Goal: Navigation & Orientation: Find specific page/section

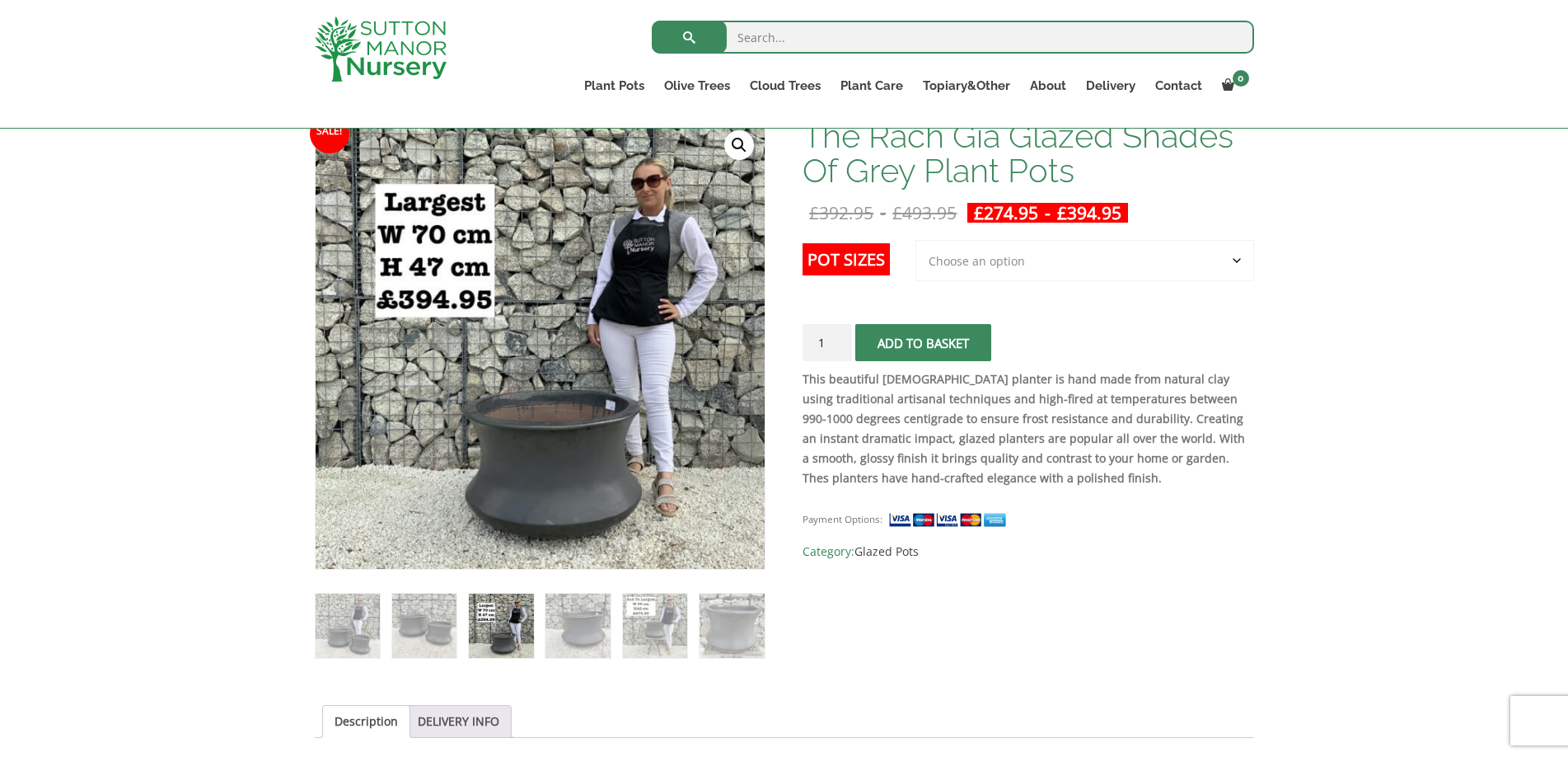
scroll to position [2, 0]
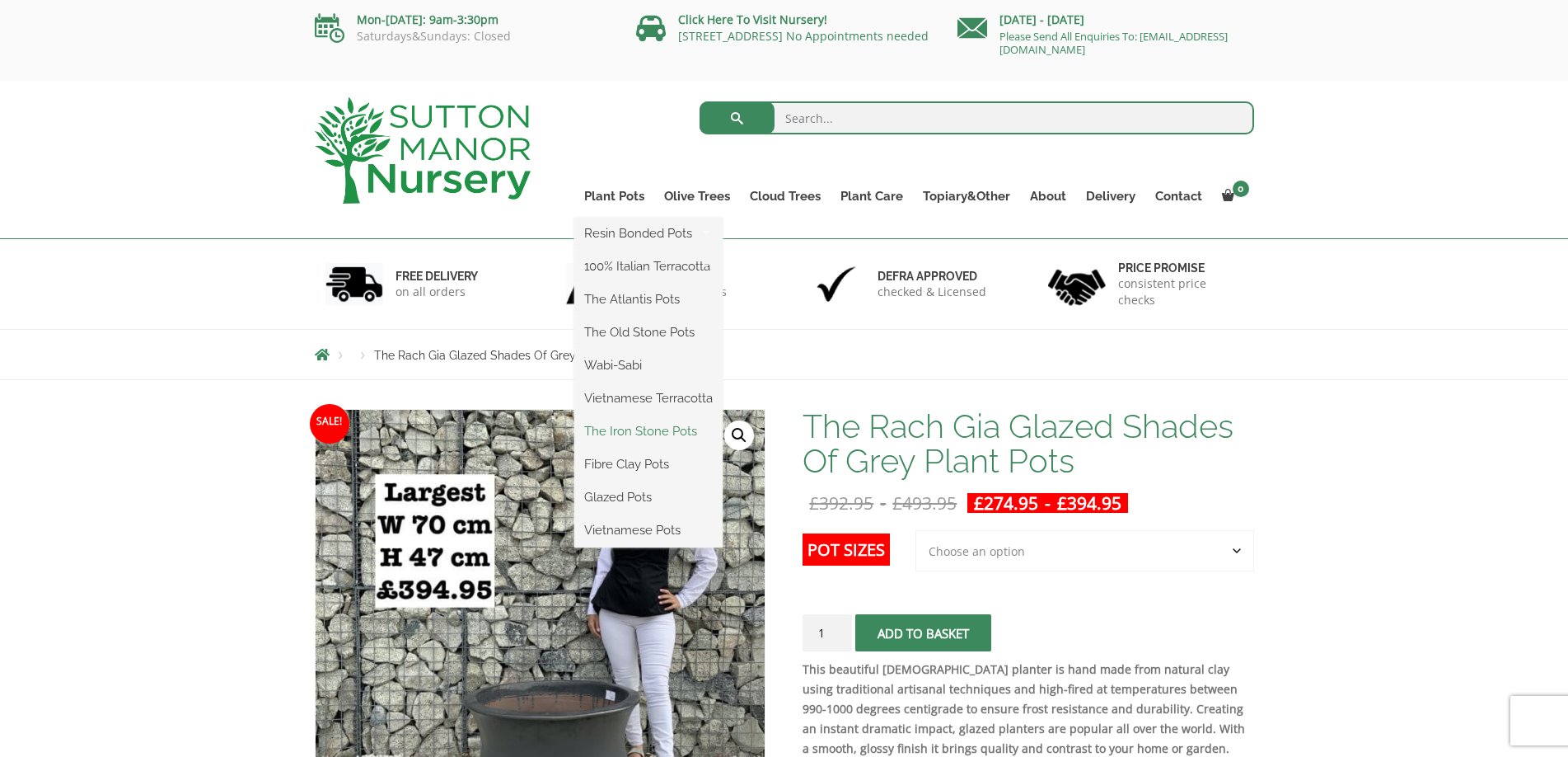
click at [641, 432] on link "The Iron Stone Pots" at bounding box center [649, 430] width 149 height 24
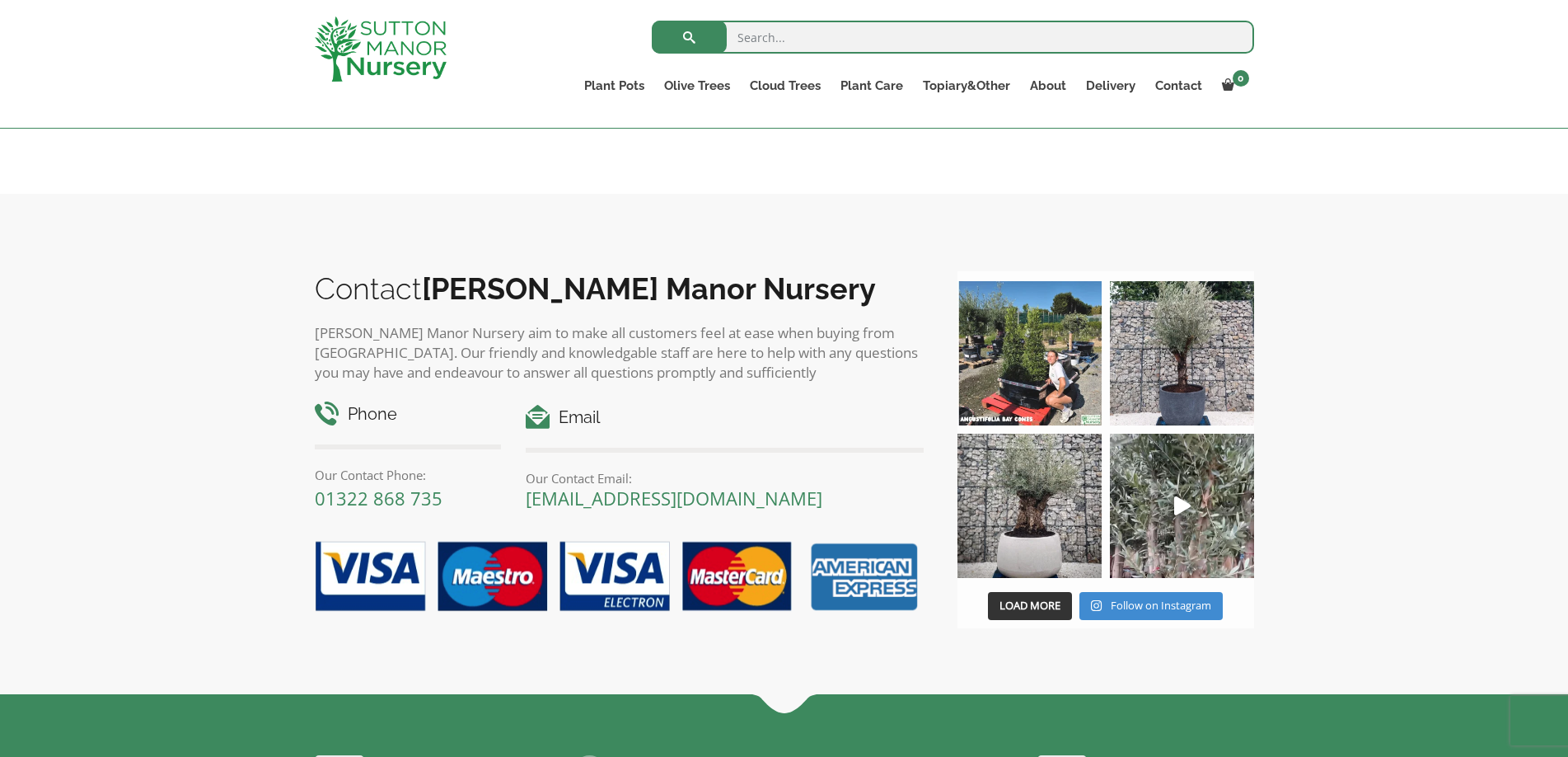
scroll to position [907, 0]
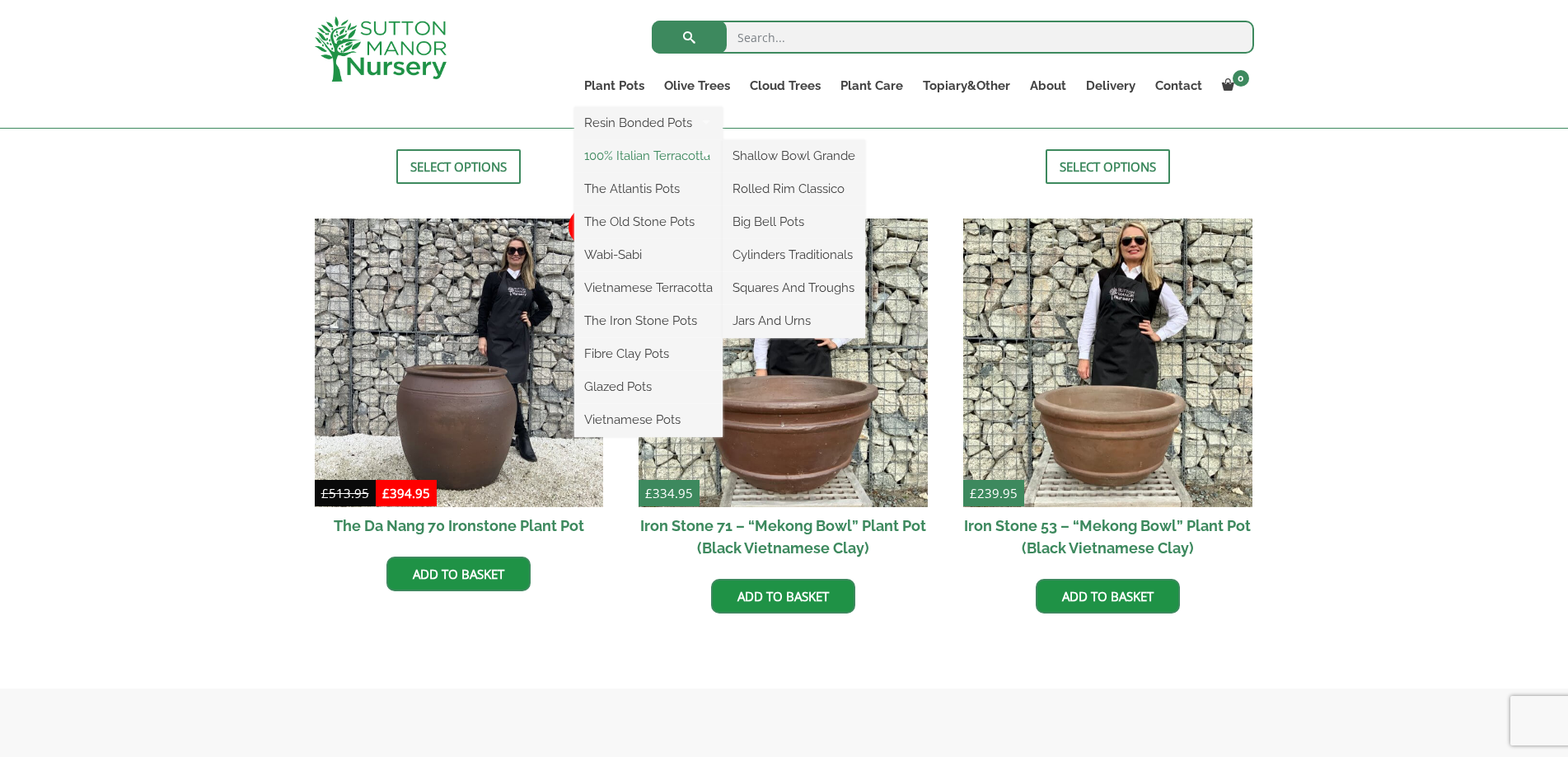
click at [624, 146] on link "100% Italian Terracotta" at bounding box center [649, 155] width 149 height 24
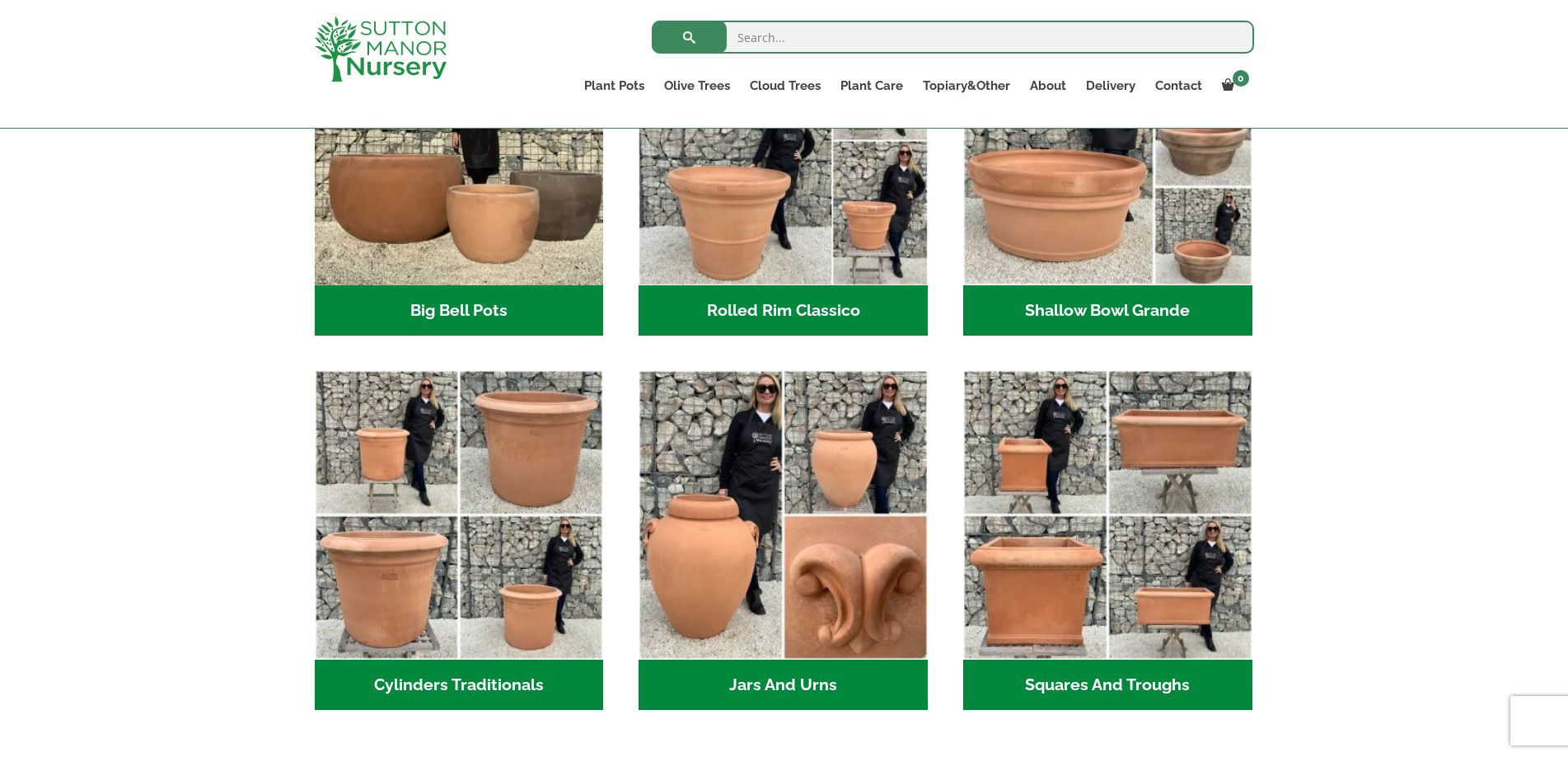
scroll to position [83, 0]
